Goal: Task Accomplishment & Management: Complete application form

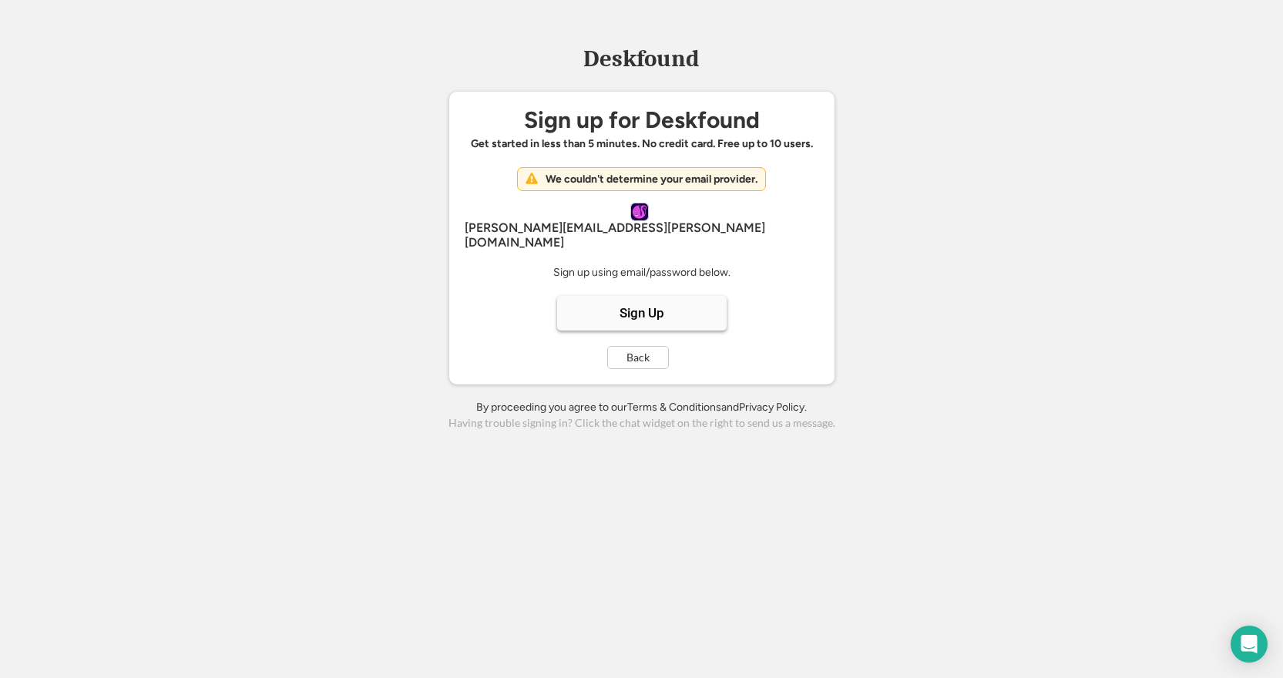
click at [668, 296] on div "Sign Up" at bounding box center [641, 313] width 169 height 35
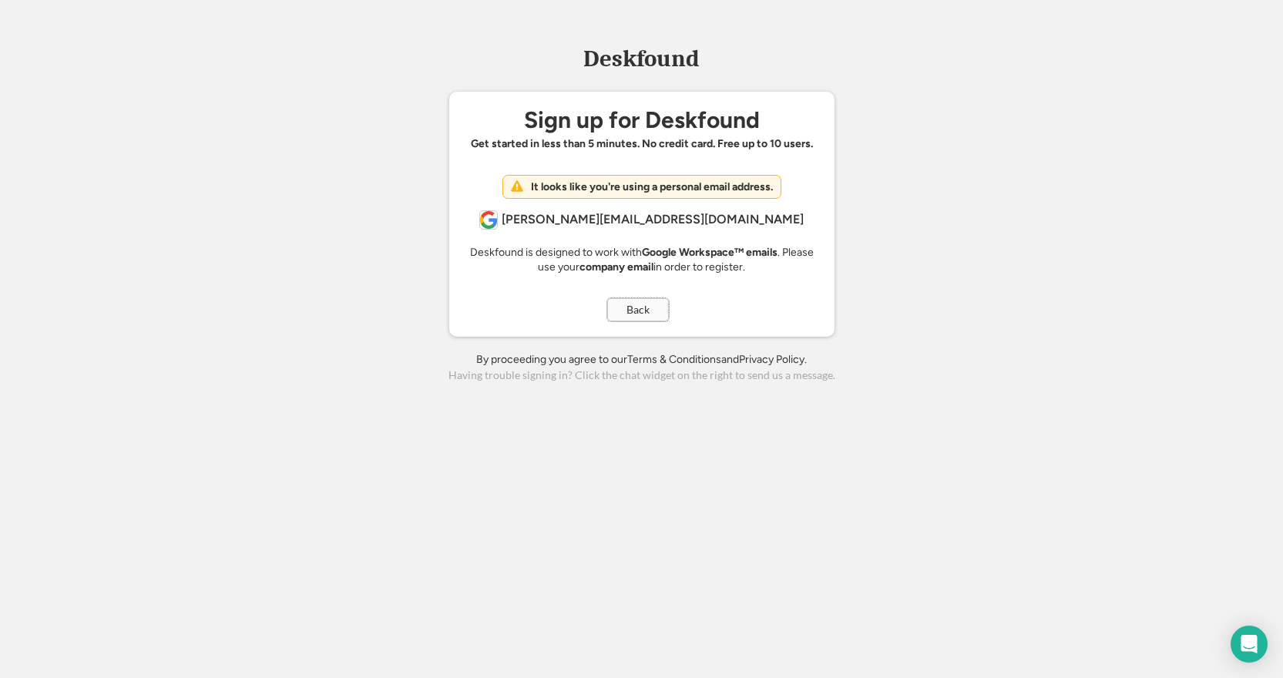
click at [641, 300] on button "Back" at bounding box center [638, 309] width 62 height 23
